Goal: Task Accomplishment & Management: Use online tool/utility

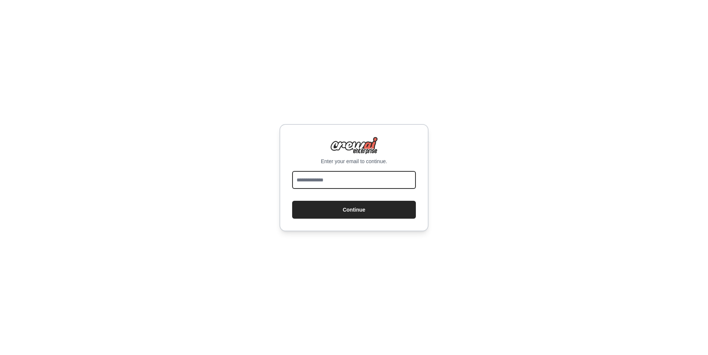
click at [351, 179] on input "email" at bounding box center [354, 180] width 124 height 18
type input "**********"
click at [319, 181] on input "**********" at bounding box center [354, 180] width 124 height 18
click at [357, 182] on input "**********" at bounding box center [354, 180] width 124 height 18
click at [318, 181] on input "**********" at bounding box center [354, 180] width 124 height 18
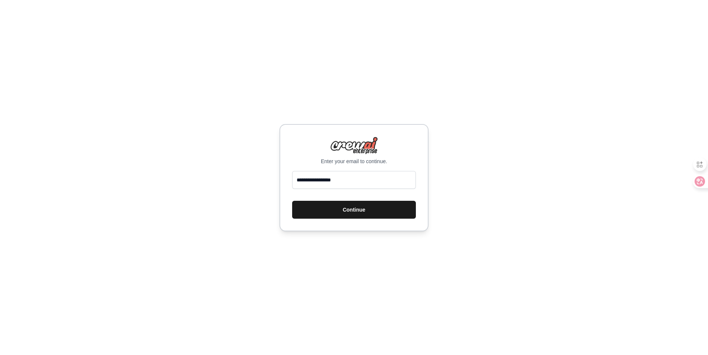
click at [335, 210] on button "Continue" at bounding box center [354, 210] width 124 height 18
click at [396, 196] on form "**********" at bounding box center [354, 195] width 124 height 48
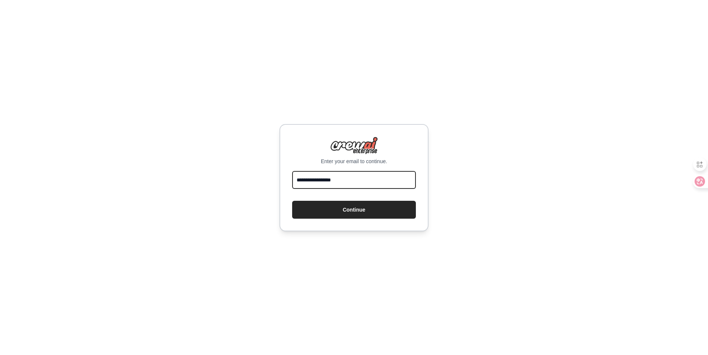
click at [374, 182] on input "**********" at bounding box center [354, 180] width 124 height 18
click at [354, 240] on div "**********" at bounding box center [354, 177] width 708 height 355
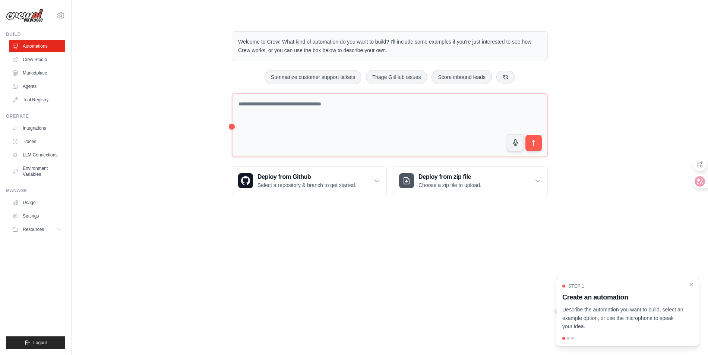
click at [187, 116] on div "Welcome to Crew! What kind of automation do you want to build? I'll include som…" at bounding box center [389, 113] width 613 height 188
click at [183, 127] on div "Welcome to Crew! What kind of automation do you want to build? I'll include som…" at bounding box center [389, 113] width 613 height 188
click at [568, 340] on div at bounding box center [568, 338] width 3 height 3
click at [570, 340] on div at bounding box center [627, 338] width 130 height 3
click at [573, 339] on div at bounding box center [572, 338] width 3 height 3
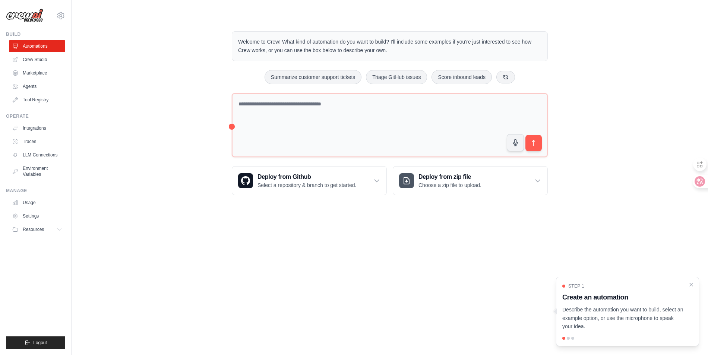
click at [674, 303] on div "Step 1 Create an automation Describe the automation you want to build, select a…" at bounding box center [627, 307] width 130 height 48
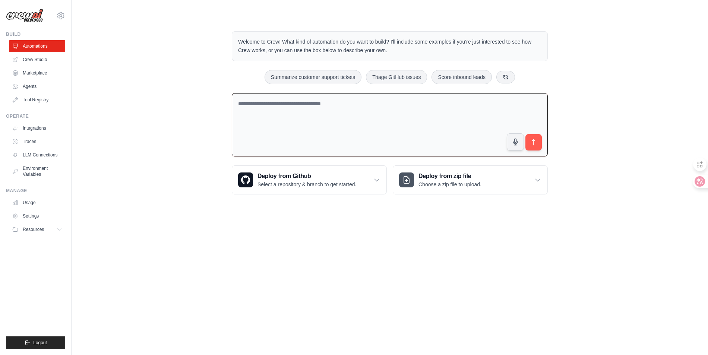
click at [378, 115] on textarea at bounding box center [390, 125] width 316 height 64
click at [699, 185] on div at bounding box center [697, 181] width 20 height 13
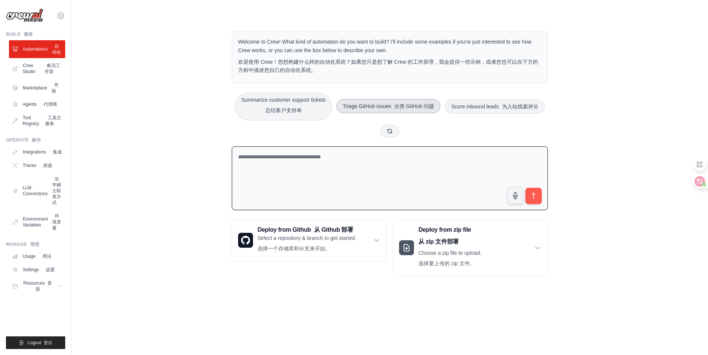
click at [434, 108] on font "分类 GitHub 问题" at bounding box center [414, 106] width 40 height 6
type textarea "**********"
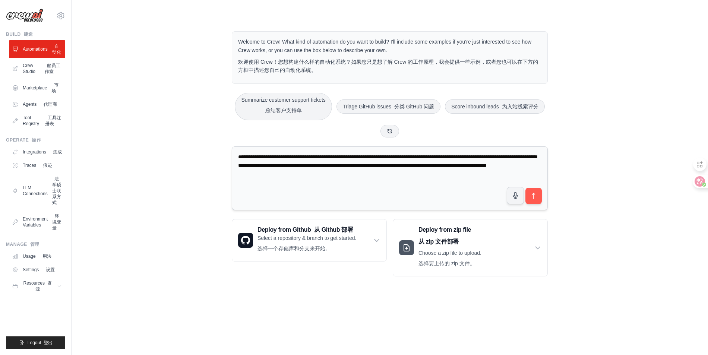
click at [435, 189] on textarea "**********" at bounding box center [390, 178] width 316 height 64
click at [532, 198] on icon "submit" at bounding box center [534, 196] width 8 height 8
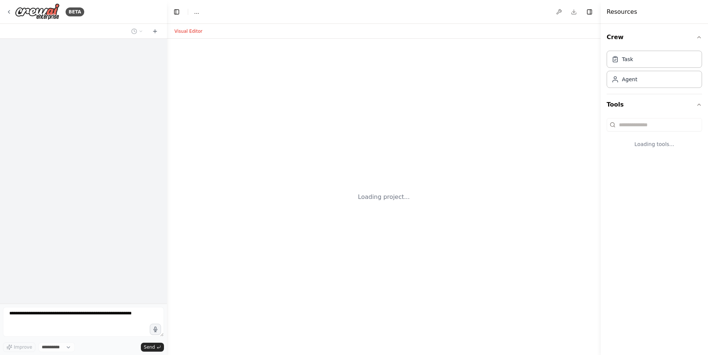
select select "****"
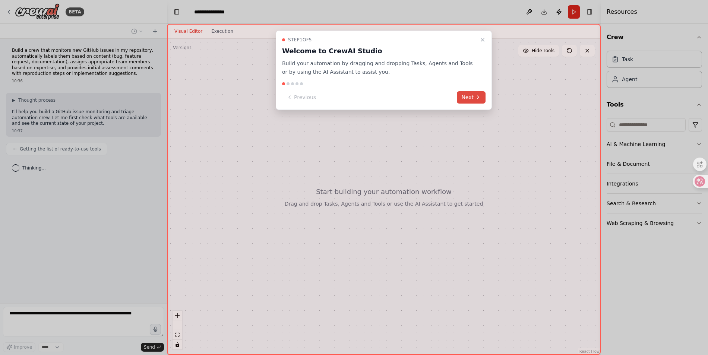
click at [475, 99] on icon at bounding box center [478, 97] width 6 height 6
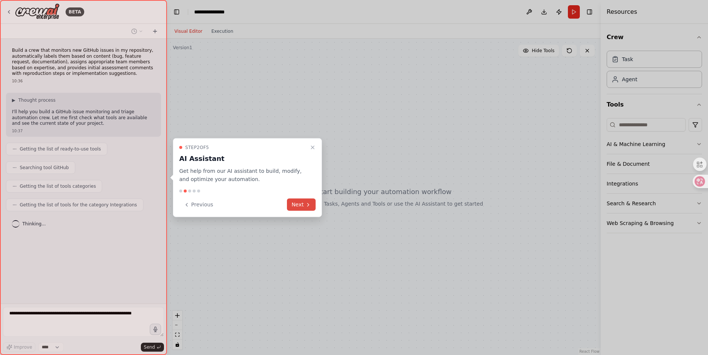
click at [306, 204] on icon at bounding box center [308, 205] width 6 height 6
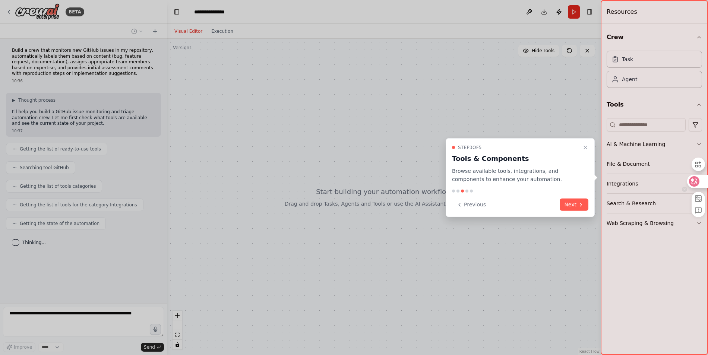
click at [703, 180] on div at bounding box center [697, 181] width 20 height 13
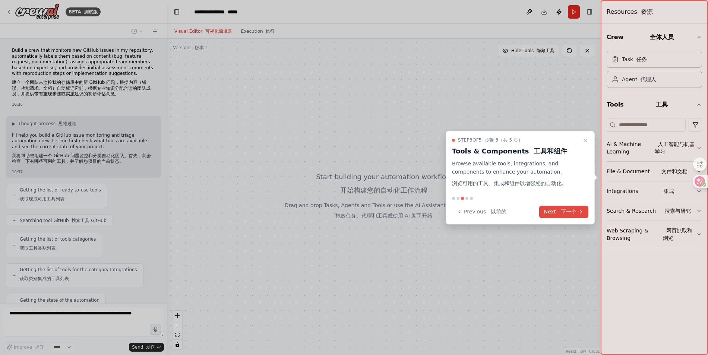
click at [573, 213] on font "下一个" at bounding box center [569, 212] width 16 height 6
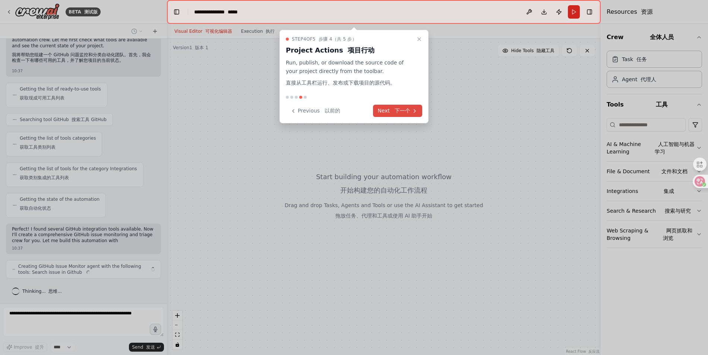
scroll to position [124, 0]
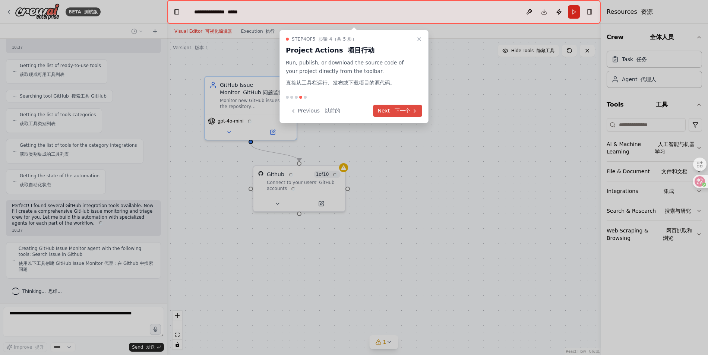
click at [401, 113] on font "下一个" at bounding box center [403, 111] width 16 height 6
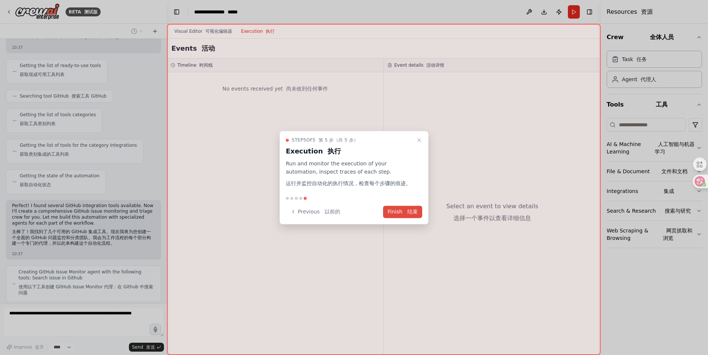
click at [413, 214] on font "结束" at bounding box center [412, 212] width 10 height 6
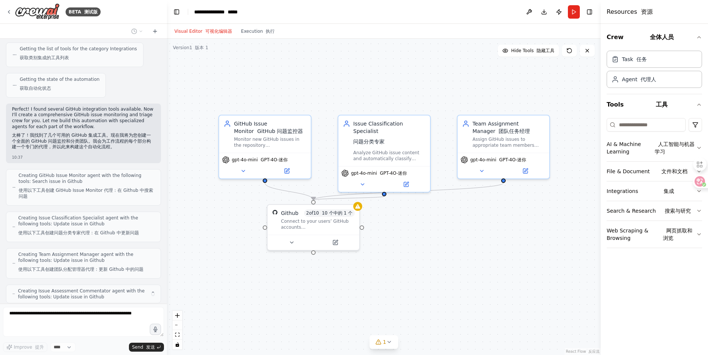
scroll to position [246, 0]
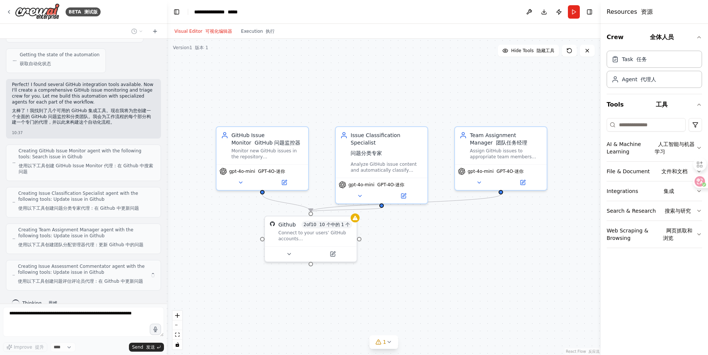
drag, startPoint x: 426, startPoint y: 217, endPoint x: 437, endPoint y: 268, distance: 52.4
click at [437, 268] on div ".deletable-edge-delete-btn { width: 20px; height: 20px; border: 0px solid #ffff…" at bounding box center [384, 197] width 434 height 316
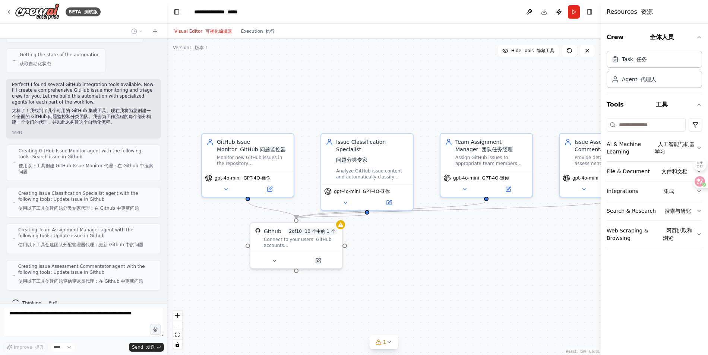
drag, startPoint x: 466, startPoint y: 260, endPoint x: 451, endPoint y: 267, distance: 17.3
click at [451, 267] on div ".deletable-edge-delete-btn { width: 20px; height: 20px; border: 0px solid #ffff…" at bounding box center [384, 197] width 434 height 316
drag, startPoint x: 467, startPoint y: 265, endPoint x: 452, endPoint y: 268, distance: 15.6
click at [456, 268] on div ".deletable-edge-delete-btn { width: 20px; height: 20px; border: 0px solid #ffff…" at bounding box center [384, 197] width 434 height 316
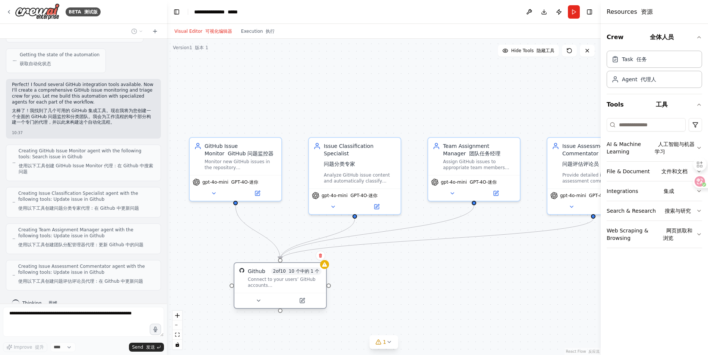
drag, startPoint x: 322, startPoint y: 252, endPoint x: 321, endPoint y: 293, distance: 40.6
click at [321, 293] on div "Github 2 of 10 10 个中的 1 个 Connect to your users’ GitHub accounts 连接到用户的 GitHub …" at bounding box center [280, 285] width 93 height 47
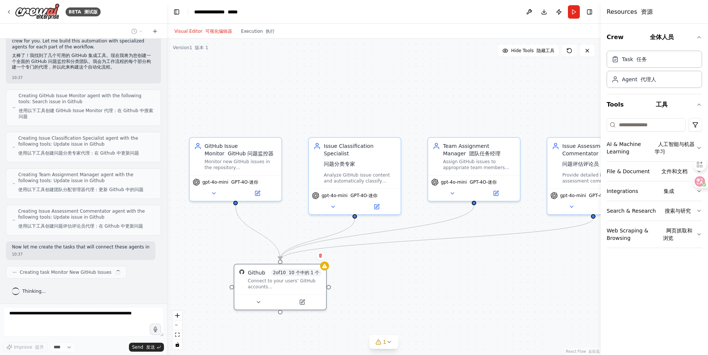
scroll to position [307, 0]
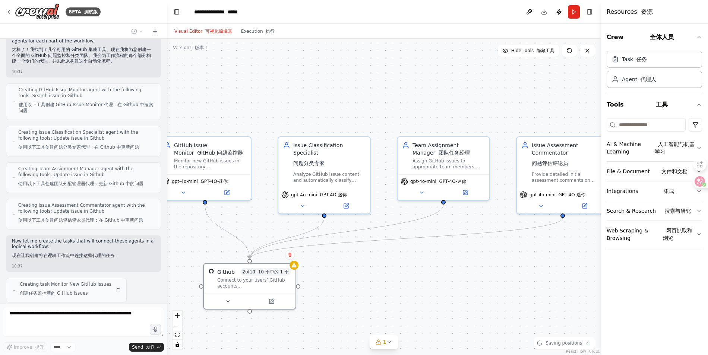
drag, startPoint x: 417, startPoint y: 273, endPoint x: 362, endPoint y: 272, distance: 55.6
click at [362, 272] on div ".deletable-edge-delete-btn { width: 20px; height: 20px; border: 0px solid #ffff…" at bounding box center [384, 197] width 434 height 316
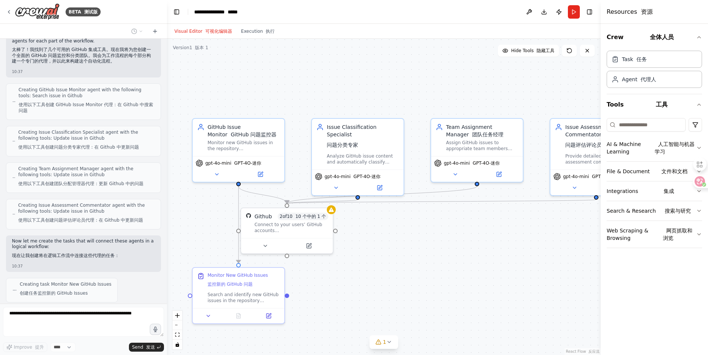
drag, startPoint x: 361, startPoint y: 272, endPoint x: 441, endPoint y: 255, distance: 81.2
click at [441, 255] on div ".deletable-edge-delete-btn { width: 20px; height: 20px; border: 0px solid #ffff…" at bounding box center [384, 197] width 434 height 316
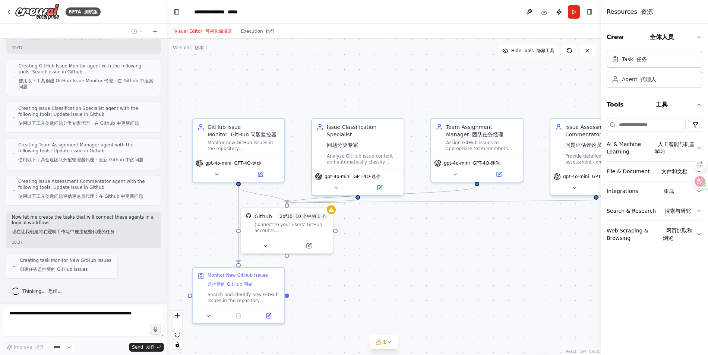
scroll to position [349, 0]
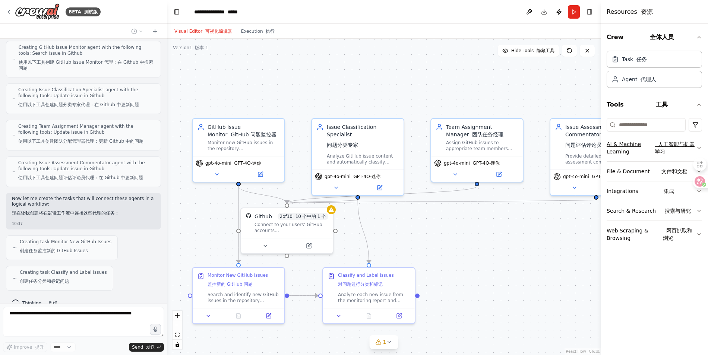
click at [697, 146] on icon "button" at bounding box center [699, 148] width 6 height 6
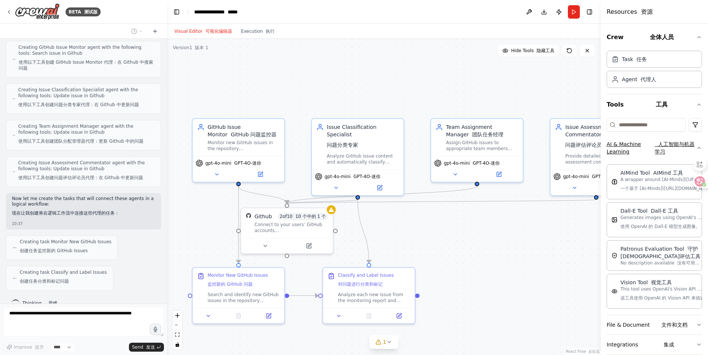
scroll to position [380, 0]
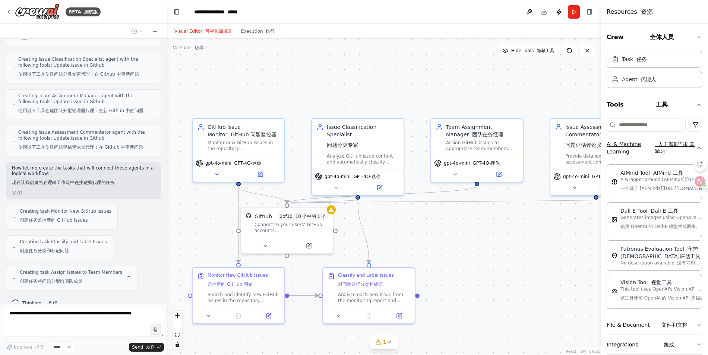
click at [696, 146] on icon "button" at bounding box center [699, 148] width 6 height 6
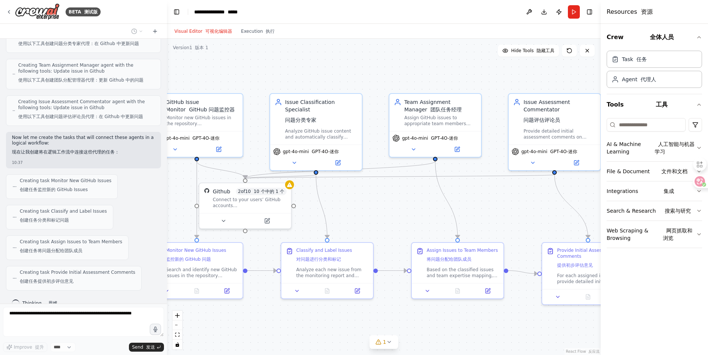
scroll to position [466, 0]
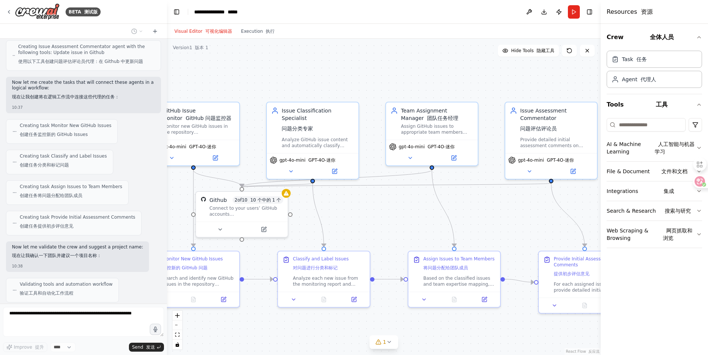
drag, startPoint x: 415, startPoint y: 228, endPoint x: 382, endPoint y: 222, distance: 33.1
click at [382, 222] on div ".deletable-edge-delete-btn { width: 20px; height: 20px; border: 0px solid #ffff…" at bounding box center [384, 197] width 434 height 316
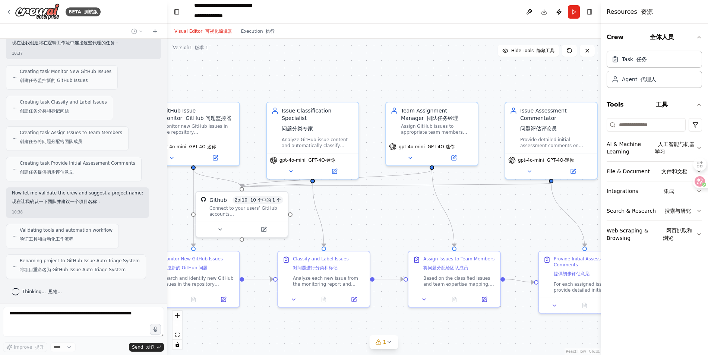
scroll to position [520, 0]
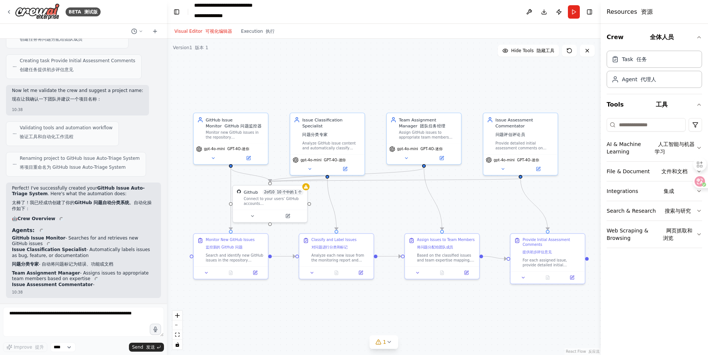
drag, startPoint x: 313, startPoint y: 91, endPoint x: 312, endPoint y: 77, distance: 13.5
click at [312, 77] on div ".deletable-edge-delete-btn { width: 20px; height: 20px; border: 0px solid #ffff…" at bounding box center [384, 197] width 434 height 316
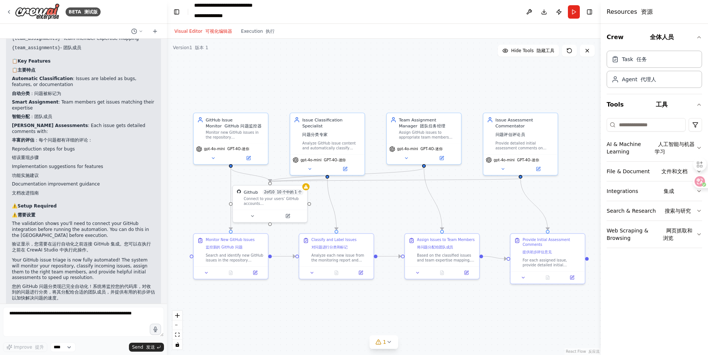
scroll to position [1136, 0]
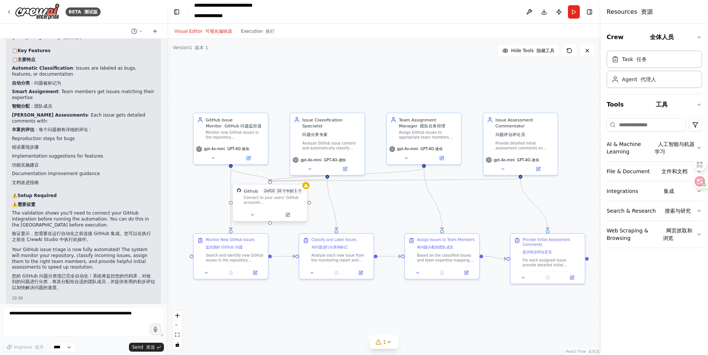
click at [289, 203] on div "Connect to your users’ GitHub accounts 连接到用户的 GitHub 帐户" at bounding box center [274, 200] width 60 height 10
click at [306, 187] on icon at bounding box center [306, 186] width 4 height 4
click at [277, 209] on div at bounding box center [270, 215] width 74 height 12
click at [286, 214] on icon at bounding box center [288, 215] width 4 height 4
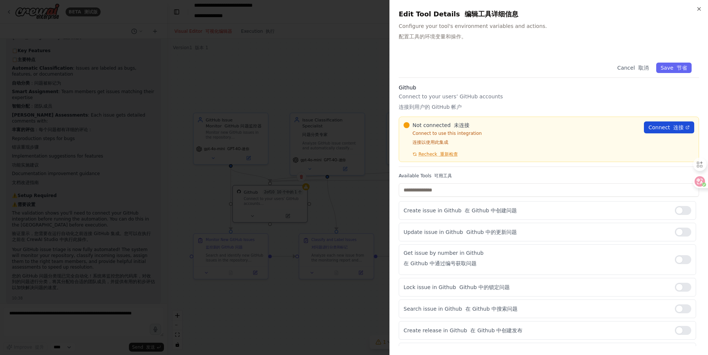
click at [663, 126] on span "Connect 连接" at bounding box center [666, 127] width 35 height 7
click at [437, 153] on font at bounding box center [438, 154] width 3 height 5
click at [678, 128] on font "连接" at bounding box center [679, 127] width 10 height 6
click at [417, 155] on icon at bounding box center [415, 154] width 4 height 4
click at [554, 138] on p "Connect to use this integration 连接以使用此集成" at bounding box center [522, 139] width 236 height 18
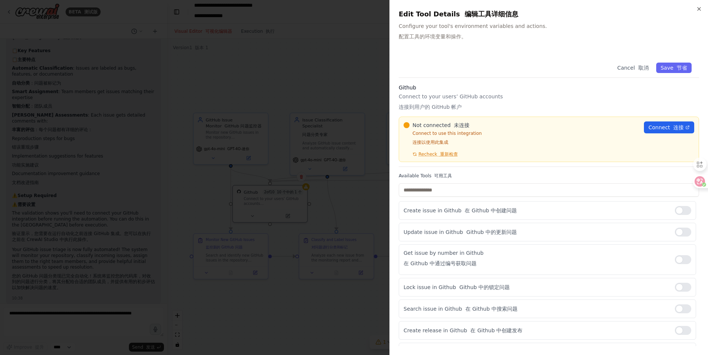
click at [325, 168] on div at bounding box center [354, 177] width 708 height 355
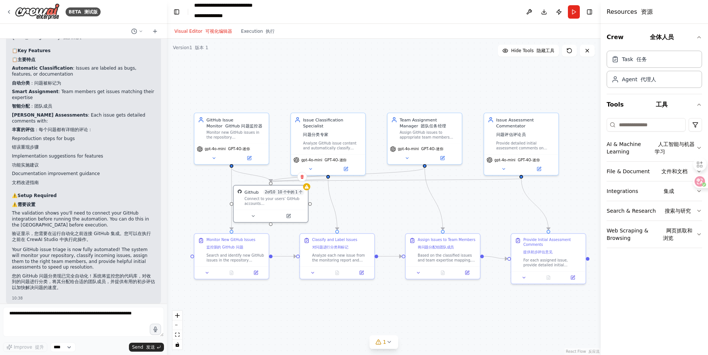
click at [378, 201] on div ".deletable-edge-delete-btn { width: 20px; height: 20px; border: 0px solid #ffff…" at bounding box center [384, 197] width 434 height 316
drag, startPoint x: 374, startPoint y: 202, endPoint x: 444, endPoint y: 199, distance: 70.5
click at [444, 199] on div ".deletable-edge-delete-btn { width: 20px; height: 20px; border: 0px solid #ffff…" at bounding box center [384, 197] width 434 height 316
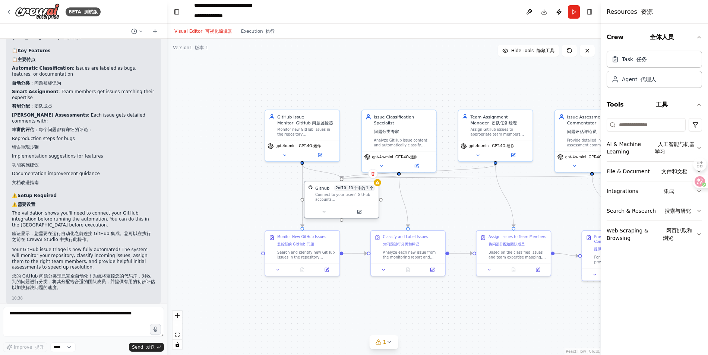
click at [345, 201] on div "Connect to your users’ GitHub accounts 连接到用户的 GitHub 帐户" at bounding box center [345, 197] width 60 height 10
click at [349, 202] on div "Github 2 of 10 10 个中的 1 个 Connect to your users’ GitHub accounts 连接到用户的 GitHub …" at bounding box center [345, 194] width 74 height 24
click at [376, 188] on font "10 个中的 1 个" at bounding box center [364, 188] width 25 height 4
click at [360, 214] on icon at bounding box center [362, 212] width 4 height 4
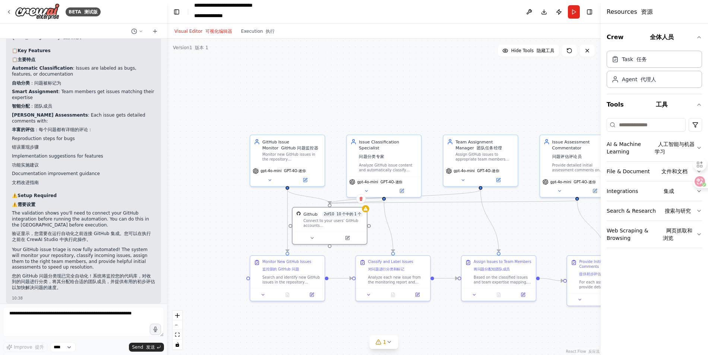
drag, startPoint x: 443, startPoint y: 208, endPoint x: 456, endPoint y: 235, distance: 30.0
click at [456, 235] on div ".deletable-edge-delete-btn { width: 20px; height: 20px; border: 0px solid #ffff…" at bounding box center [384, 197] width 434 height 316
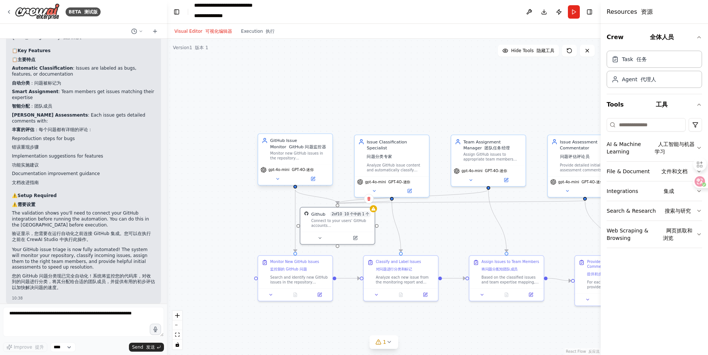
click at [312, 156] on div "Monitor new GitHub issues in the repository {repository_name}, search for recen…" at bounding box center [299, 156] width 59 height 10
click at [315, 180] on button at bounding box center [313, 178] width 34 height 7
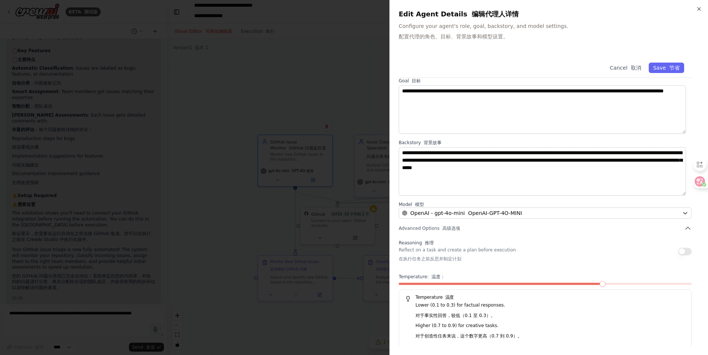
scroll to position [34, 0]
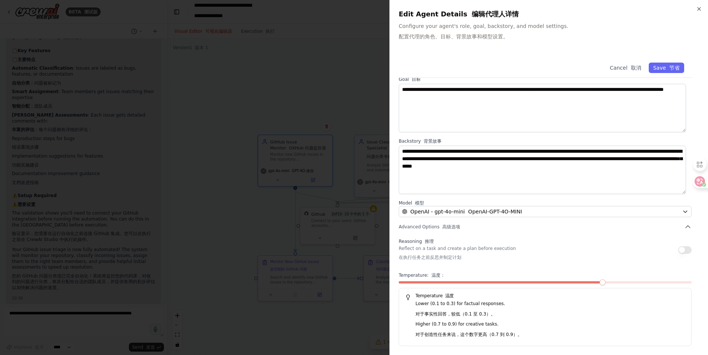
click at [284, 279] on div at bounding box center [354, 177] width 708 height 355
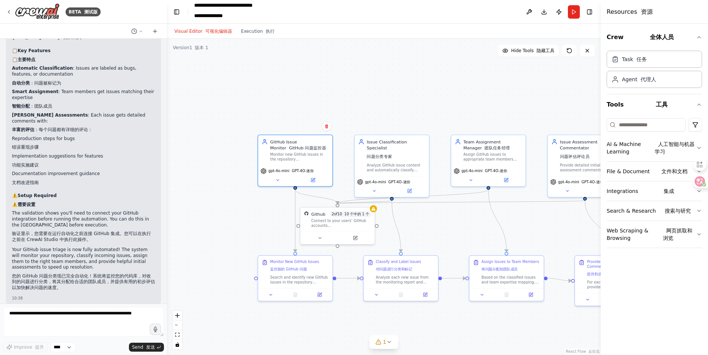
drag, startPoint x: 407, startPoint y: 325, endPoint x: 339, endPoint y: 305, distance: 70.8
click at [338, 305] on div ".deletable-edge-delete-btn { width: 20px; height: 20px; border: 0px solid #ffff…" at bounding box center [384, 197] width 434 height 316
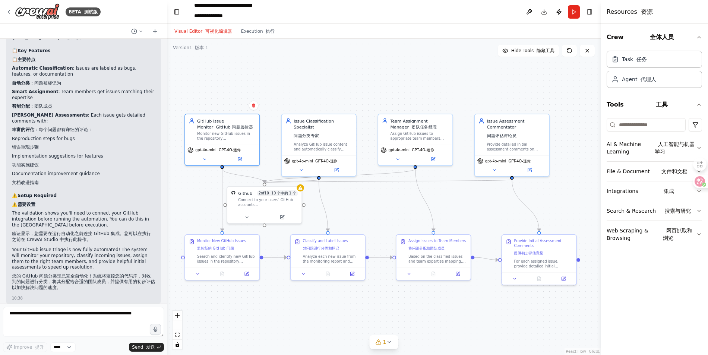
click at [378, 306] on div ".deletable-edge-delete-btn { width: 20px; height: 20px; border: 0px solid #ffff…" at bounding box center [384, 197] width 434 height 316
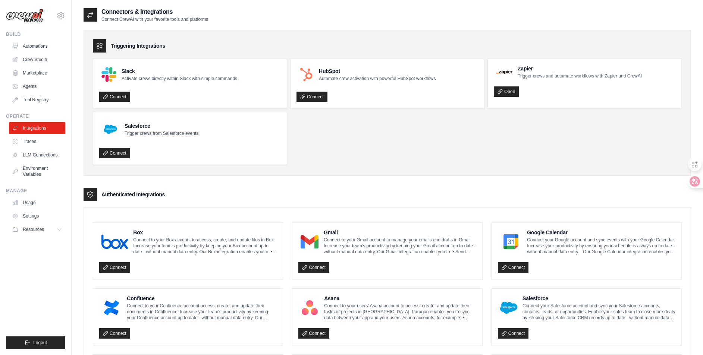
click at [357, 149] on ul "Slack Activate crews directly within Slack with simple commands Connect HubSpot…" at bounding box center [387, 112] width 589 height 107
click at [359, 152] on ul "Slack Activate crews directly within Slack with simple commands Connect HubSpot…" at bounding box center [387, 112] width 589 height 107
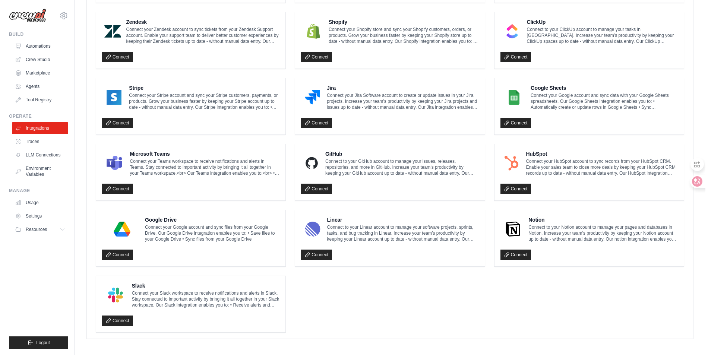
scroll to position [341, 0]
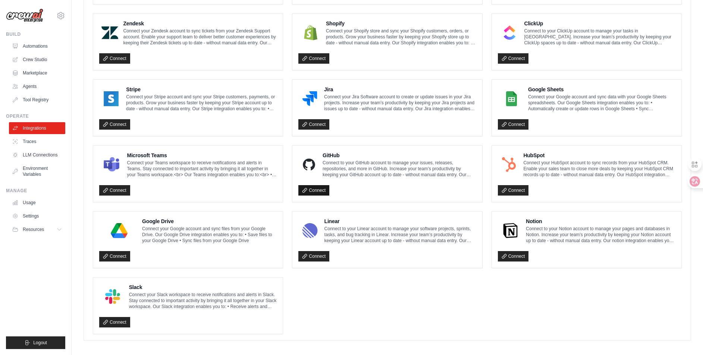
click at [326, 189] on link "Connect" at bounding box center [313, 190] width 31 height 10
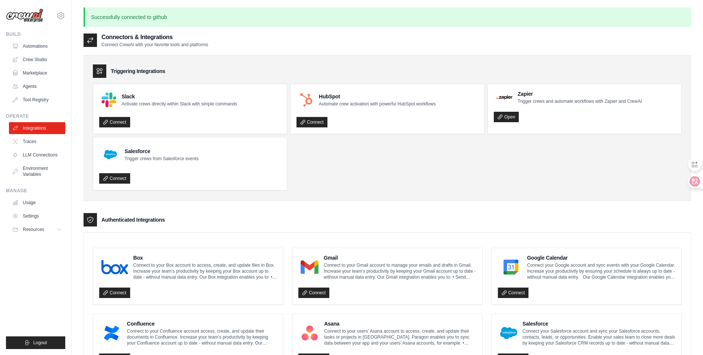
click at [464, 160] on ul "Slack Activate crews directly within Slack with simple commands Connect HubSpot…" at bounding box center [387, 137] width 589 height 107
